Goal: Transaction & Acquisition: Purchase product/service

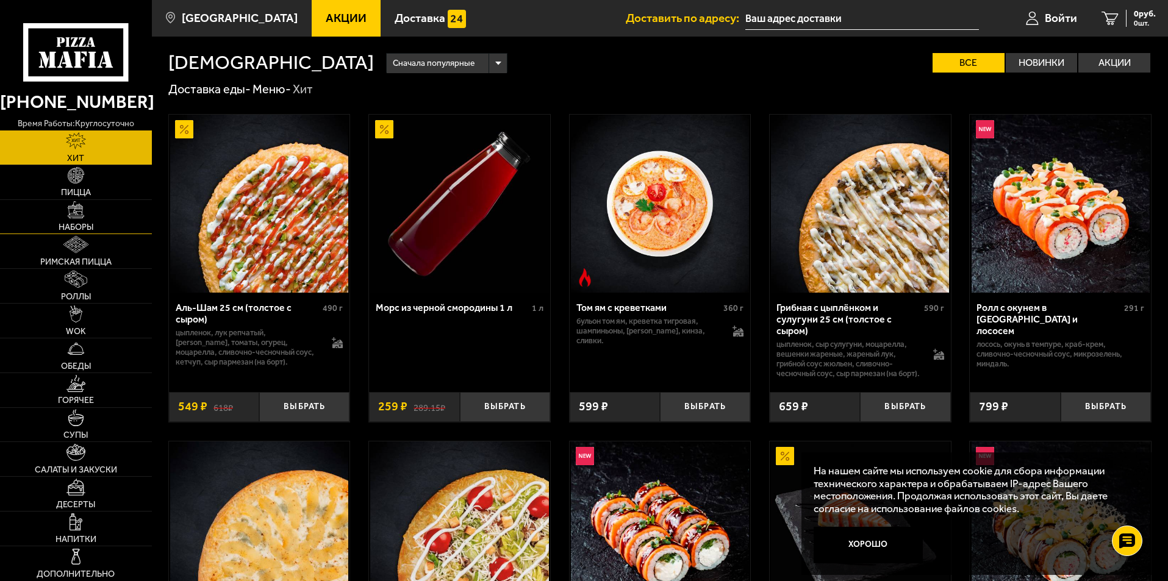
click at [85, 214] on link "Наборы" at bounding box center [76, 217] width 152 height 34
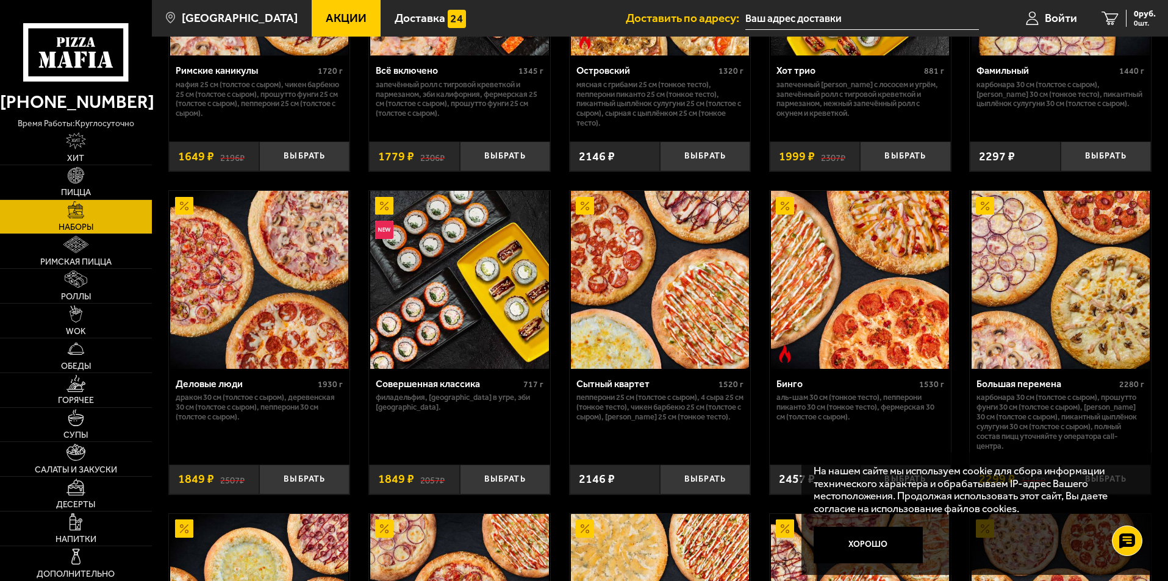
scroll to position [1159, 0]
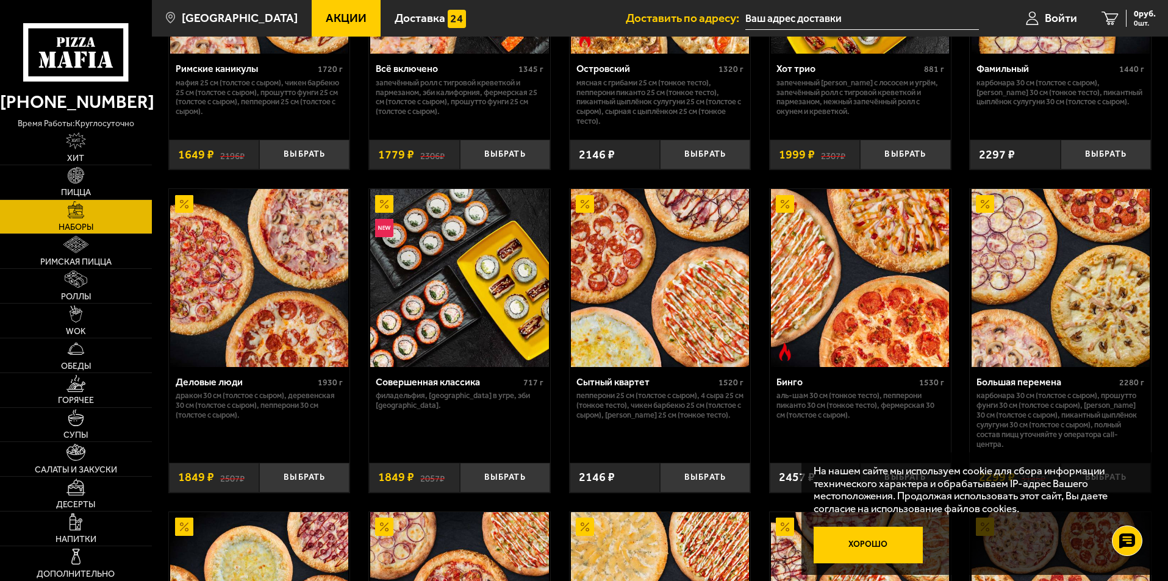
click at [882, 542] on button "Хорошо" at bounding box center [869, 545] width 110 height 37
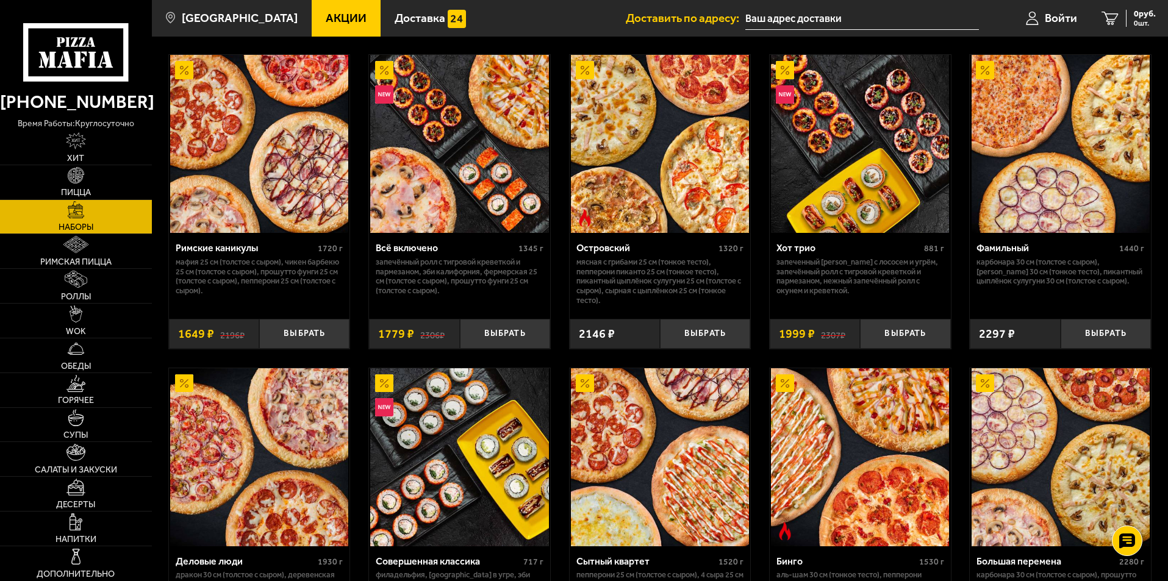
scroll to position [976, 0]
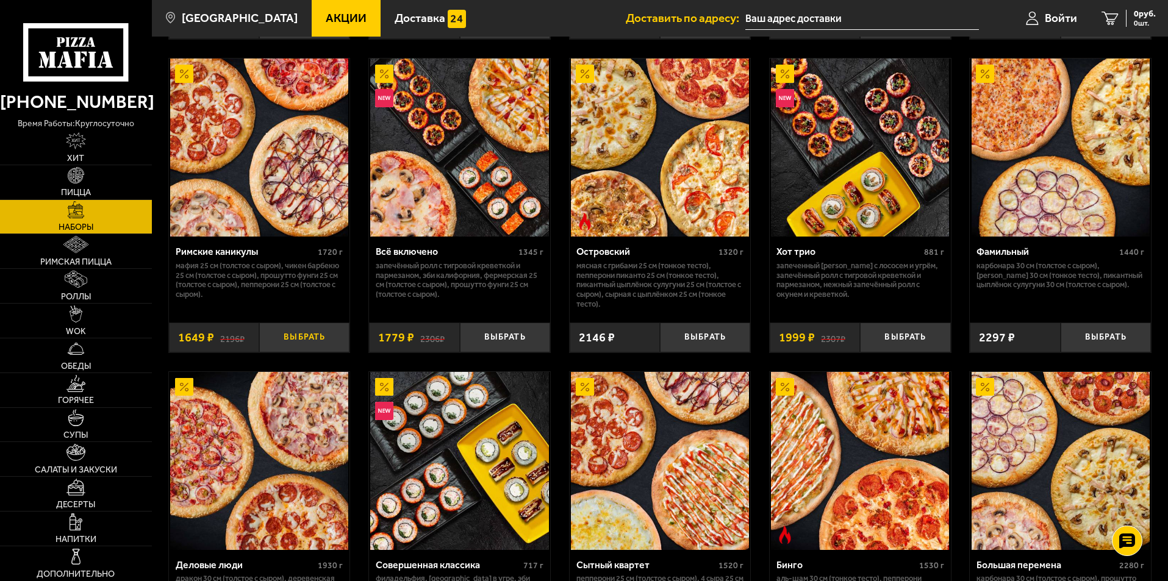
click at [304, 340] on button "Выбрать" at bounding box center [304, 338] width 90 height 30
click at [1101, 12] on icon "1" at bounding box center [1095, 19] width 17 height 14
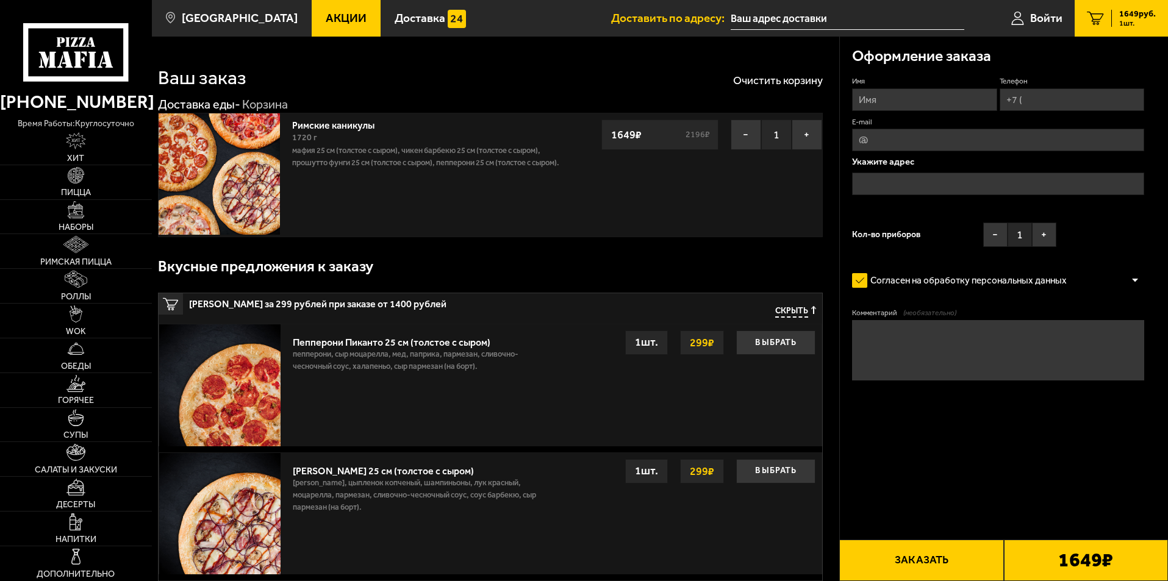
click at [929, 101] on input "Имя" at bounding box center [924, 99] width 145 height 23
type input "[PERSON_NAME]"
click at [1046, 100] on input "Телефон" at bounding box center [1072, 99] width 145 height 23
type input "[PHONE_NUMBER]"
click at [894, 185] on input "text" at bounding box center [998, 184] width 292 height 23
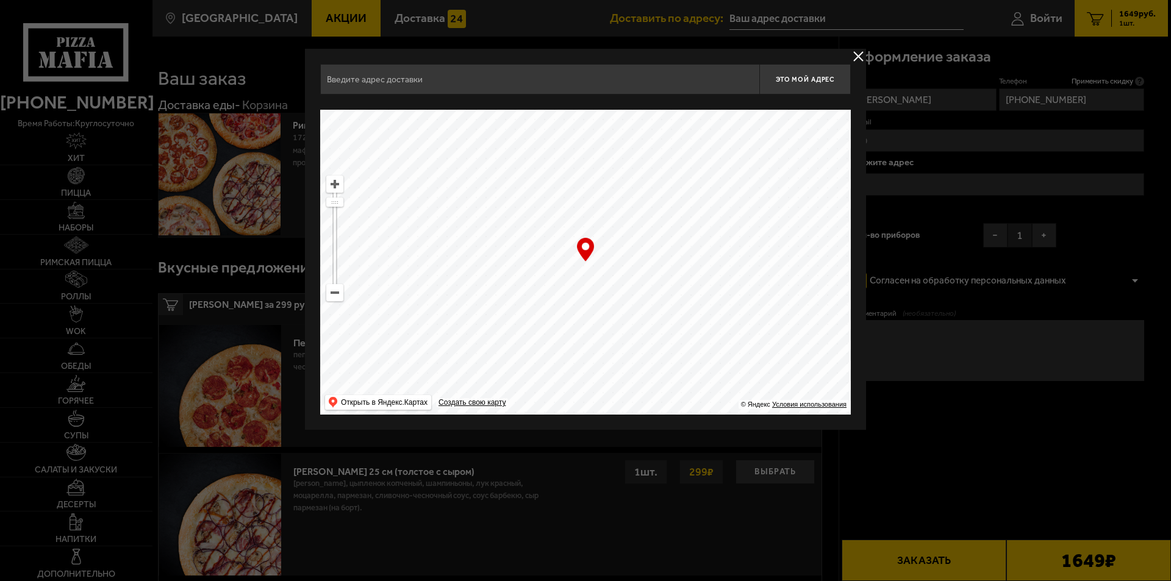
click at [629, 196] on ymaps at bounding box center [585, 262] width 531 height 305
click at [336, 295] on ymaps at bounding box center [335, 293] width 16 height 16
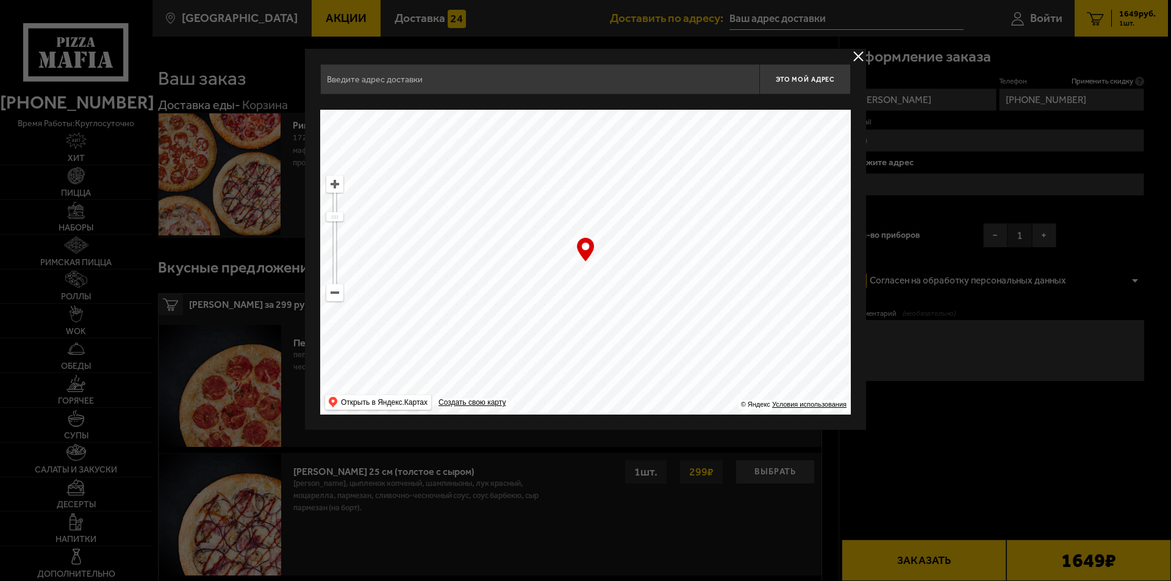
drag, startPoint x: 590, startPoint y: 365, endPoint x: 650, endPoint y: 447, distance: 100.8
drag, startPoint x: 598, startPoint y: 343, endPoint x: 630, endPoint y: 406, distance: 70.4
click at [621, 410] on ymaps at bounding box center [585, 262] width 531 height 305
click at [531, 381] on ymaps at bounding box center [585, 262] width 531 height 305
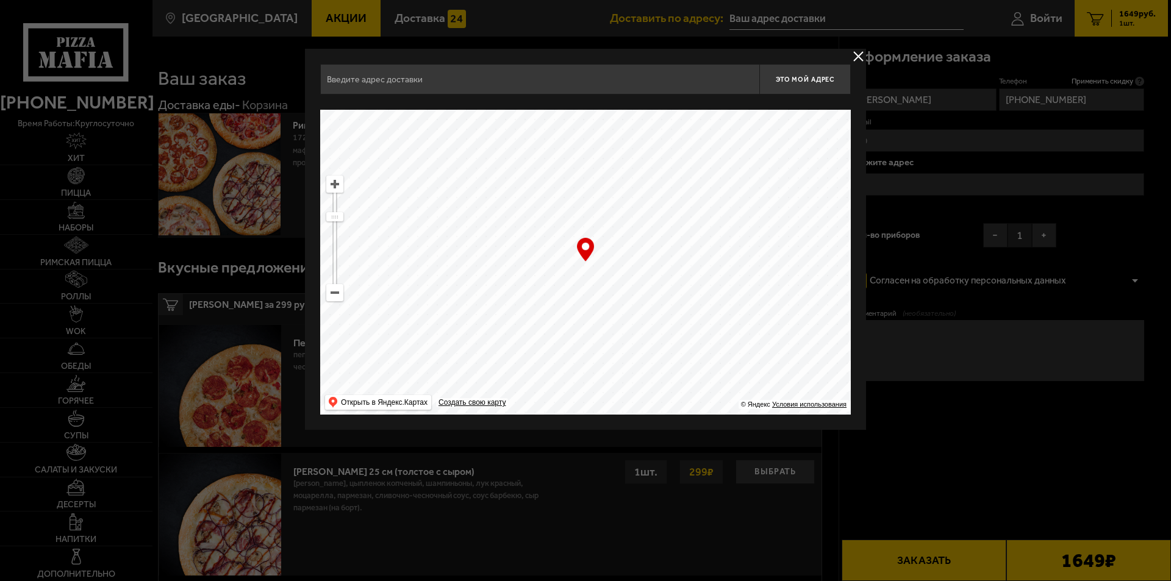
type input "[STREET_ADDRESS]"
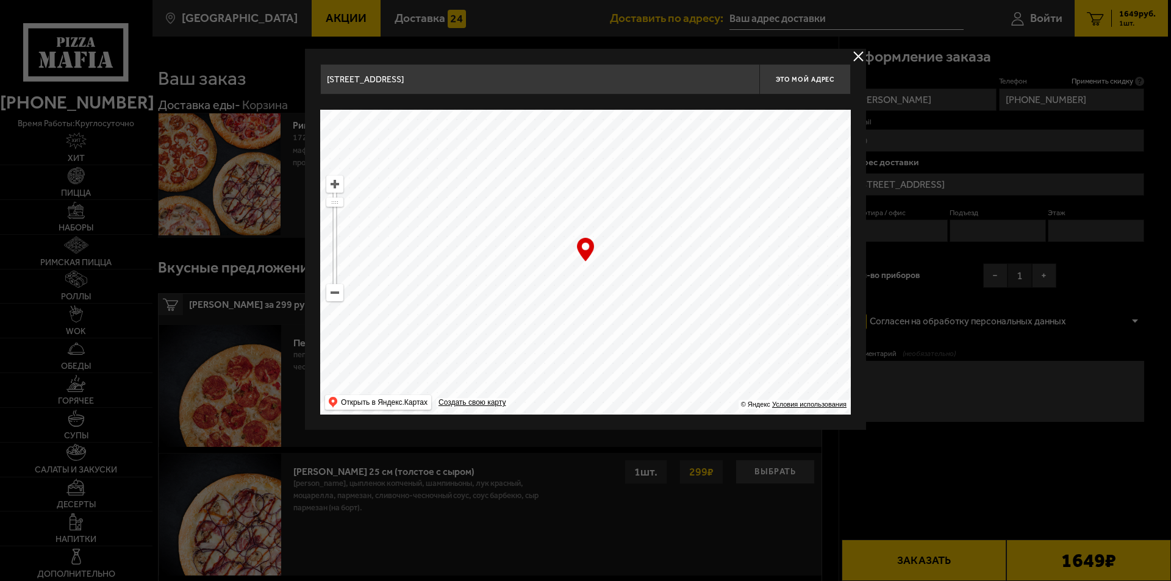
drag, startPoint x: 625, startPoint y: 234, endPoint x: 451, endPoint y: 393, distance: 235.7
click at [445, 401] on ymaps "… © Яндекс Условия использования Открыть в Яндекс.Картах Создать свою карту" at bounding box center [585, 262] width 531 height 305
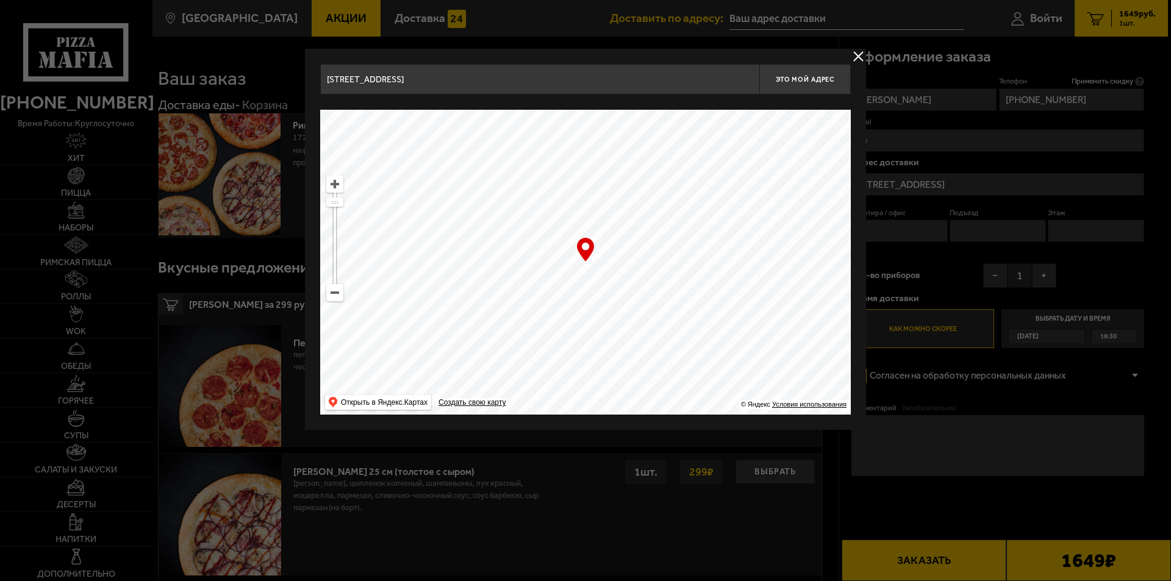
click at [339, 292] on ymaps at bounding box center [335, 293] width 16 height 16
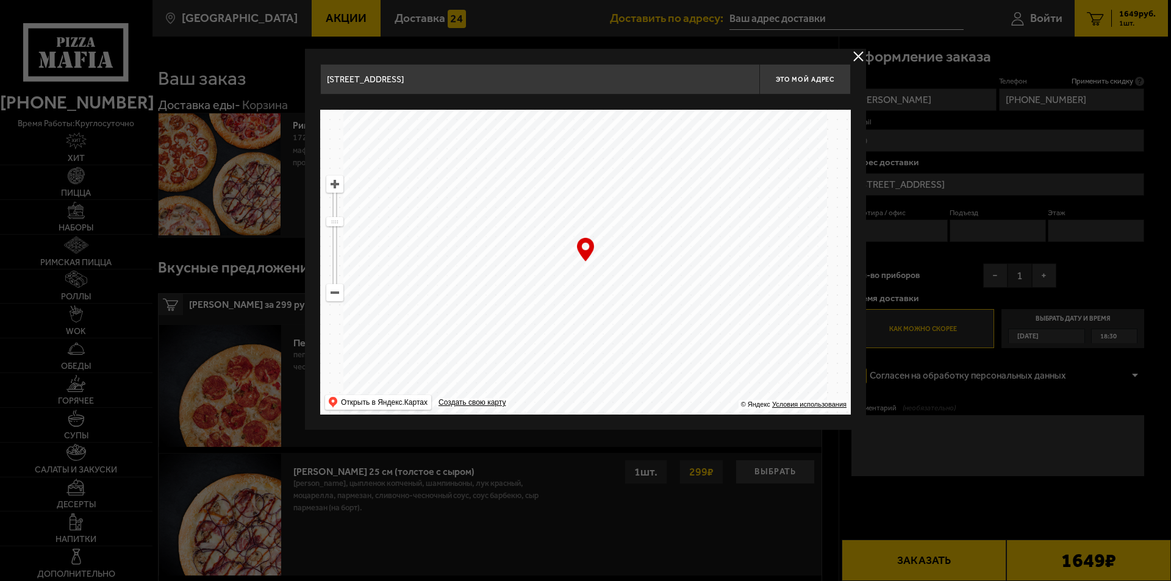
click at [339, 292] on ymaps at bounding box center [335, 293] width 16 height 16
drag, startPoint x: 575, startPoint y: 221, endPoint x: 568, endPoint y: 252, distance: 31.4
click at [568, 252] on ymaps at bounding box center [585, 262] width 531 height 305
click at [336, 183] on ymaps at bounding box center [335, 184] width 16 height 16
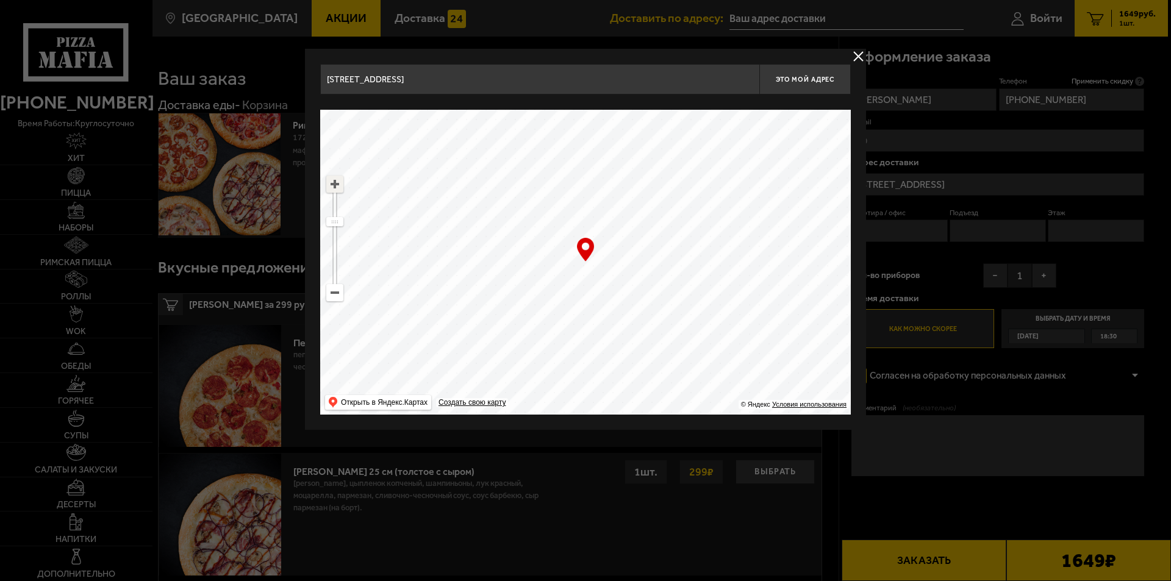
click at [336, 183] on ymaps at bounding box center [335, 184] width 16 height 16
drag, startPoint x: 727, startPoint y: 328, endPoint x: 641, endPoint y: 250, distance: 116.2
click at [641, 250] on ymaps at bounding box center [585, 262] width 531 height 305
click at [338, 185] on ymaps at bounding box center [335, 184] width 16 height 16
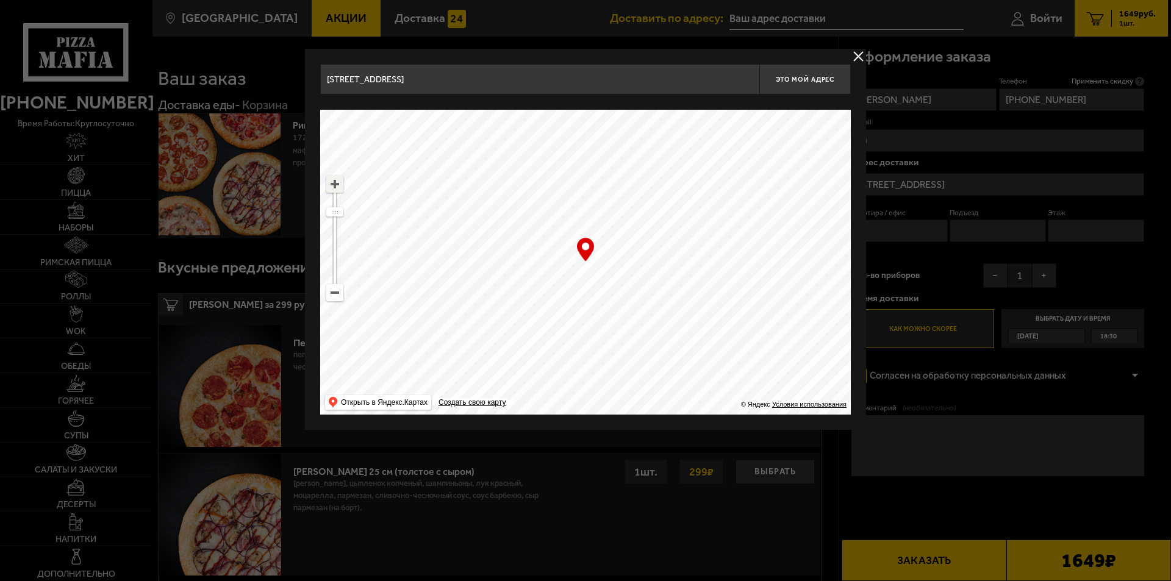
click at [338, 185] on ymaps at bounding box center [335, 184] width 16 height 16
drag, startPoint x: 725, startPoint y: 175, endPoint x: 746, endPoint y: 347, distance: 173.3
click at [746, 347] on ymaps at bounding box center [585, 262] width 531 height 305
drag, startPoint x: 529, startPoint y: 271, endPoint x: 566, endPoint y: 307, distance: 51.3
click at [566, 307] on ymaps at bounding box center [585, 262] width 531 height 305
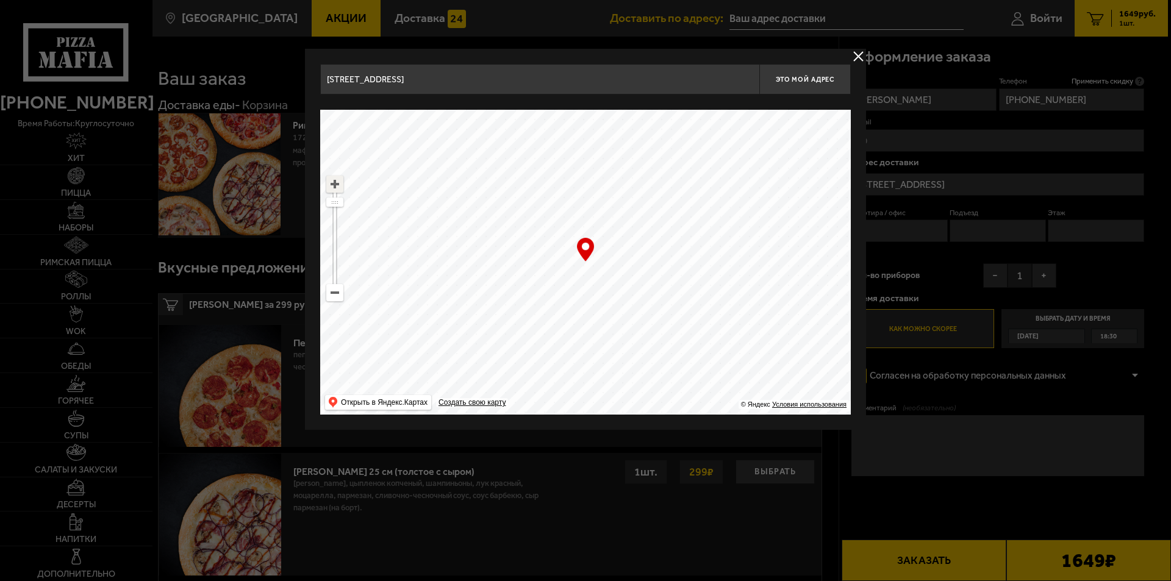
click at [338, 188] on ymaps at bounding box center [335, 184] width 16 height 16
type input "[STREET_ADDRESS]"
click at [338, 188] on ymaps at bounding box center [335, 184] width 16 height 16
drag, startPoint x: 644, startPoint y: 251, endPoint x: 627, endPoint y: 264, distance: 21.7
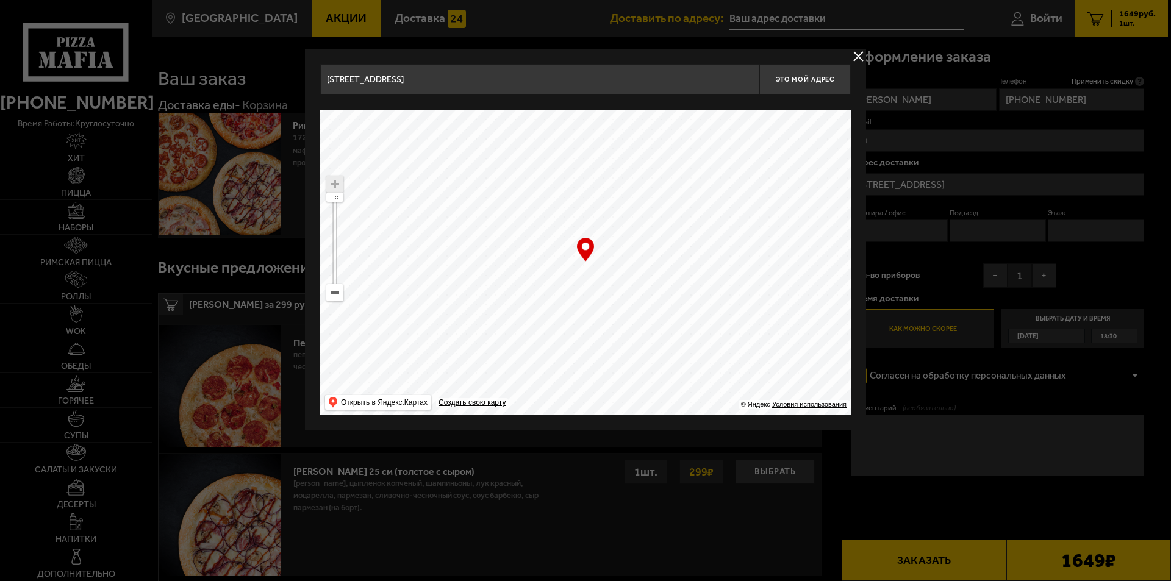
click at [627, 264] on ymaps at bounding box center [585, 262] width 531 height 305
type input "[STREET_ADDRESS]"
click at [813, 76] on span "Это мой адрес" at bounding box center [805, 80] width 59 height 8
type input "[STREET_ADDRESS]"
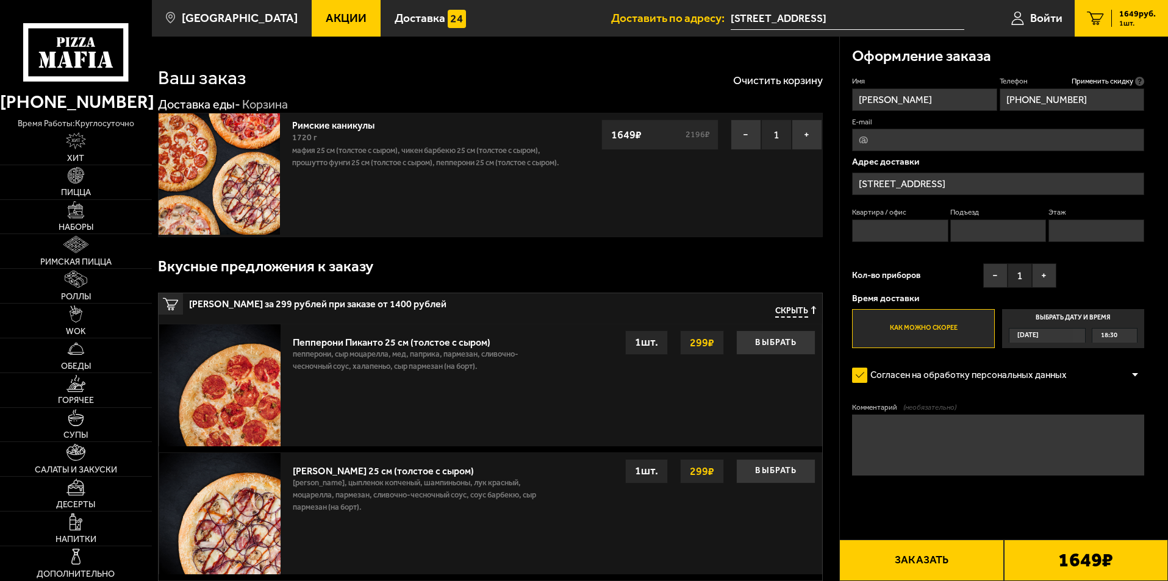
click at [904, 232] on input "Квартира / офис" at bounding box center [900, 231] width 96 height 23
type input "офис"
click at [984, 230] on input "Подъезд" at bounding box center [998, 231] width 96 height 23
click at [917, 436] on textarea "Комментарий (необязательно)" at bounding box center [998, 445] width 292 height 61
click at [989, 228] on input "Подъезд" at bounding box center [998, 231] width 96 height 23
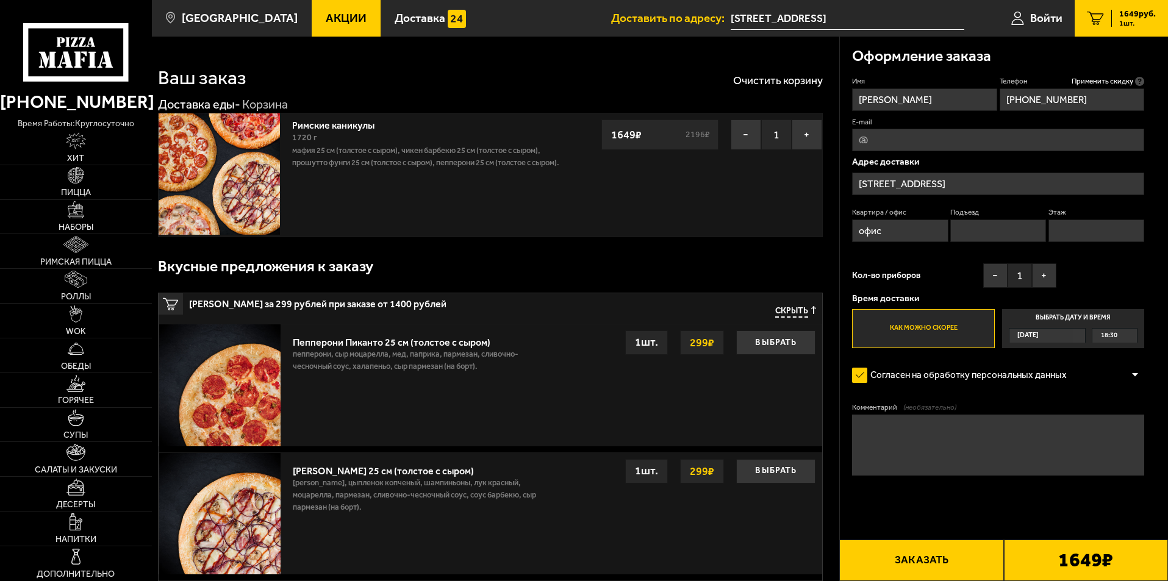
click at [930, 429] on textarea "Комментарий (необязательно)" at bounding box center [998, 445] width 292 height 61
type textarea "Большое крыльцо справа от [PERSON_NAME]"
click at [1039, 333] on span "[DATE]" at bounding box center [1028, 336] width 21 height 14
click at [0, 0] on input "Выбрать дату и время [DATE] 18:30" at bounding box center [0, 0] width 0 height 0
click at [1039, 338] on span "[DATE]" at bounding box center [1028, 336] width 21 height 14
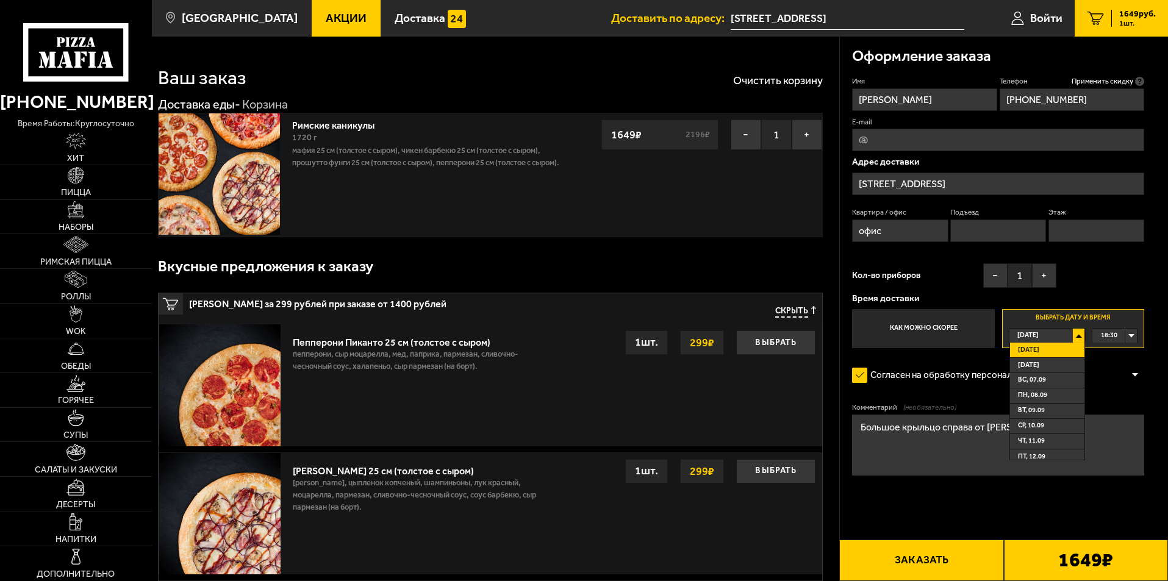
click at [1035, 348] on span "[DATE]" at bounding box center [1028, 350] width 21 height 14
click at [1128, 334] on div "18:15" at bounding box center [1115, 336] width 45 height 14
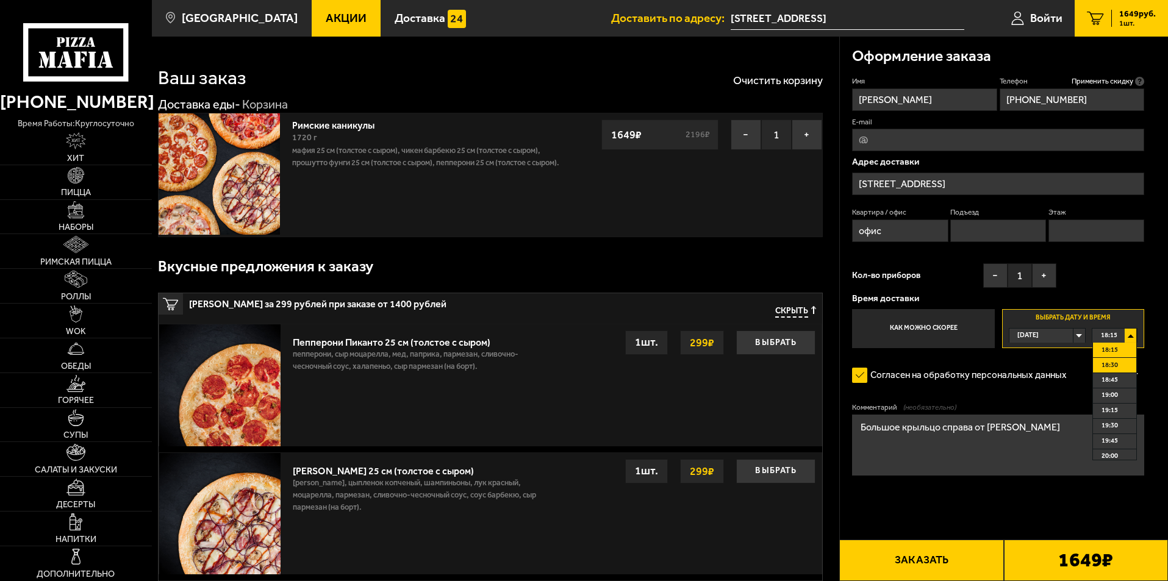
click at [1121, 364] on li "18:30" at bounding box center [1114, 365] width 43 height 15
click at [1046, 276] on button "+" at bounding box center [1044, 276] width 24 height 24
click at [930, 556] on button "Заказать" at bounding box center [921, 560] width 164 height 41
click at [997, 220] on input "Подъезд" at bounding box center [998, 231] width 96 height 23
type input "1"
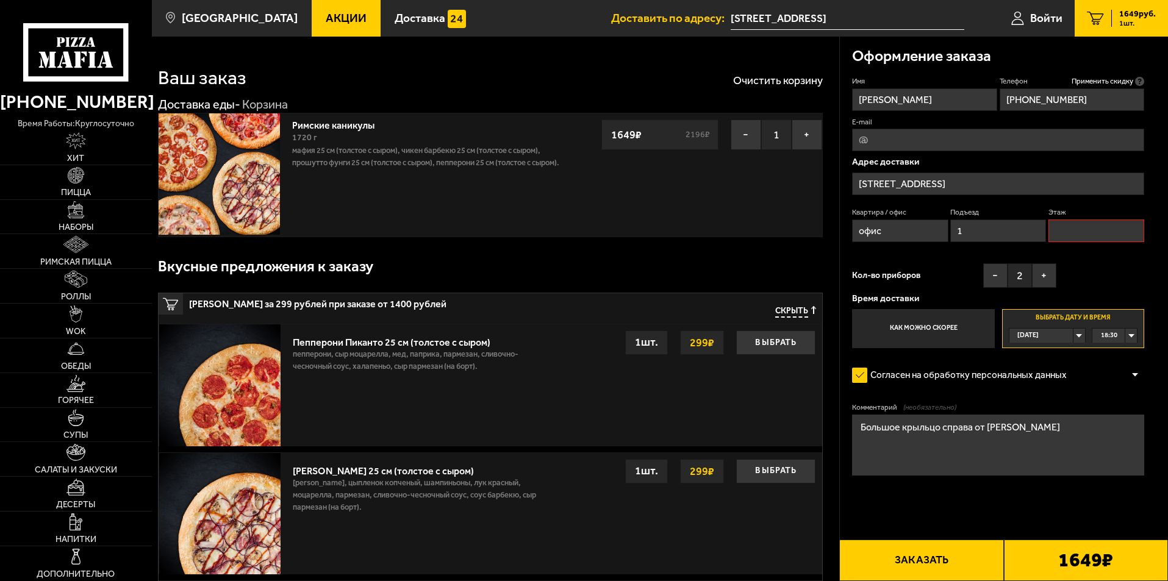
click at [1082, 227] on input "Этаж" at bounding box center [1097, 231] width 96 height 23
type input "1"
click at [927, 559] on button "Заказать" at bounding box center [921, 560] width 164 height 41
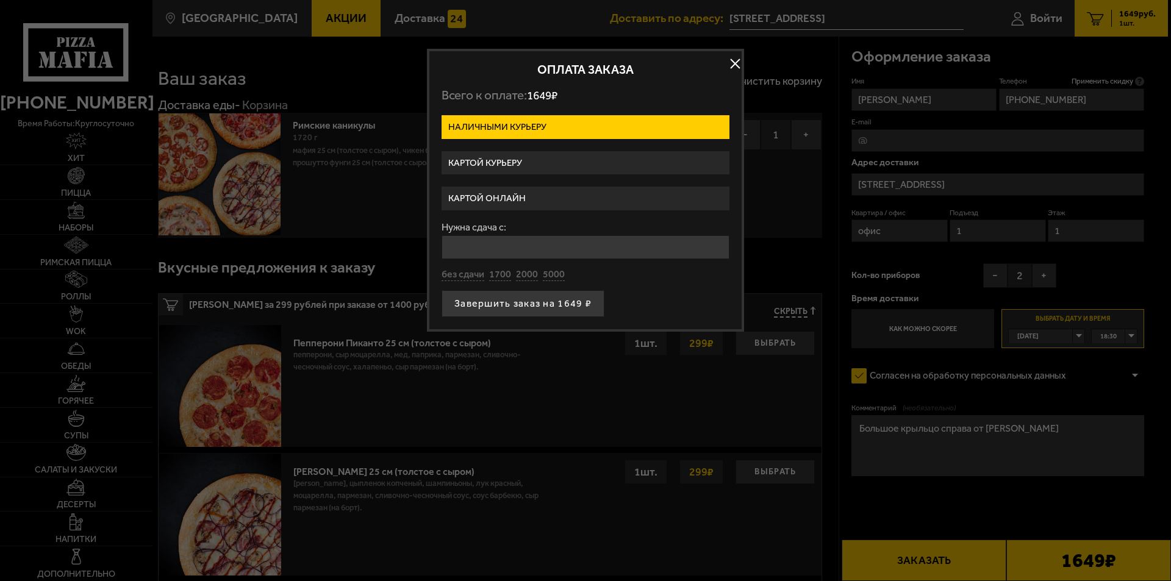
click at [510, 159] on label "Картой курьеру" at bounding box center [586, 163] width 288 height 24
click at [0, 0] on input "Картой курьеру" at bounding box center [0, 0] width 0 height 0
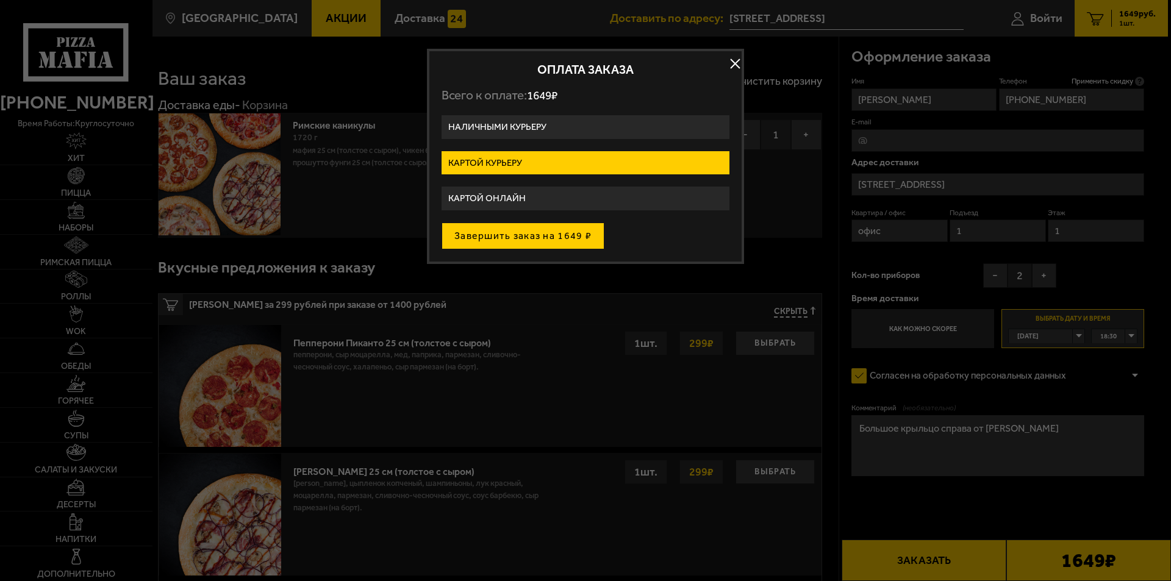
click at [478, 236] on button "Завершить заказ на 1649 ₽" at bounding box center [523, 236] width 163 height 27
